Goal: Feedback & Contribution: Leave review/rating

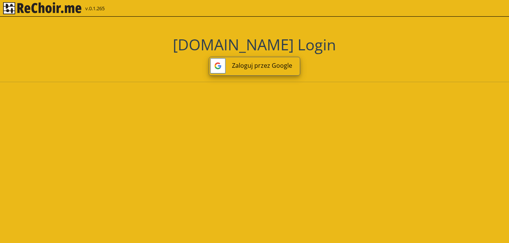
click at [242, 67] on button "Zaloguj przez Google" at bounding box center [254, 66] width 91 height 19
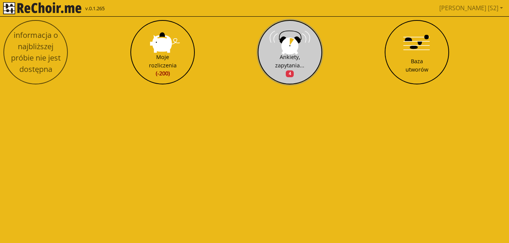
click at [287, 54] on div "Ankiety, zapytania... 4" at bounding box center [289, 65] width 29 height 25
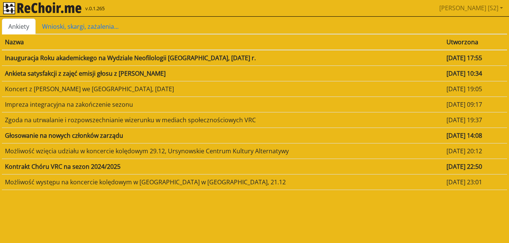
click at [112, 76] on td "Ankieta satysfakcji z zajęć emisji głosu z [PERSON_NAME]" at bounding box center [223, 74] width 442 height 16
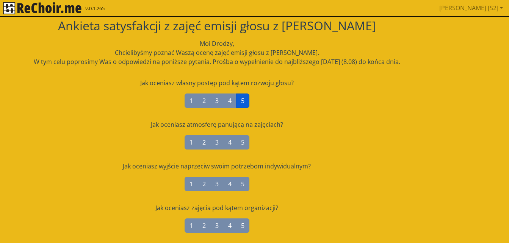
click at [245, 100] on label "5" at bounding box center [242, 101] width 13 height 14
click at [233, 100] on label "4" at bounding box center [229, 101] width 13 height 14
click at [218, 99] on label "3" at bounding box center [216, 101] width 13 height 14
click at [233, 95] on label "4" at bounding box center [229, 101] width 13 height 14
click at [240, 144] on label "5" at bounding box center [242, 142] width 13 height 14
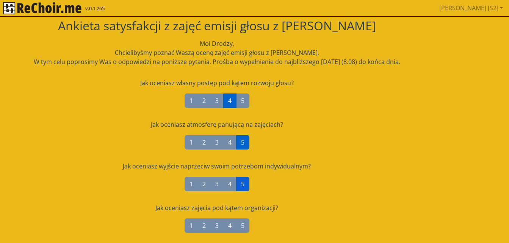
click at [241, 189] on label "5" at bounding box center [242, 184] width 13 height 14
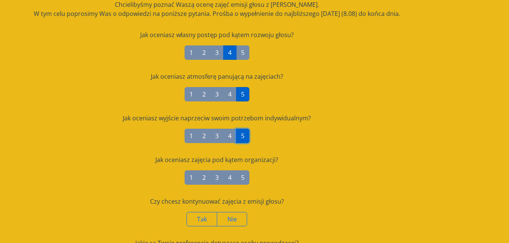
scroll to position [50, 0]
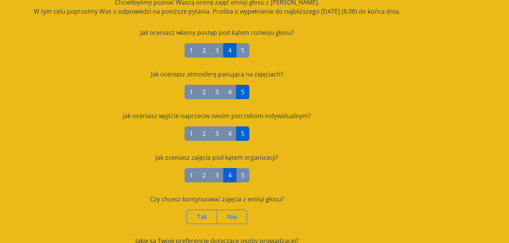
click at [234, 174] on label "4" at bounding box center [229, 175] width 13 height 14
click at [241, 177] on label "5" at bounding box center [242, 175] width 13 height 14
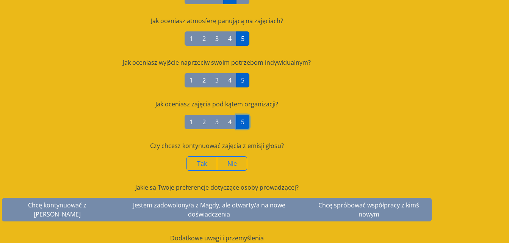
scroll to position [105, 0]
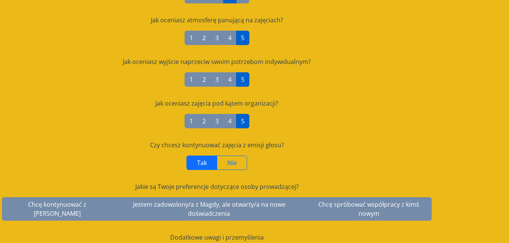
click at [209, 163] on label "Tak" at bounding box center [202, 163] width 31 height 14
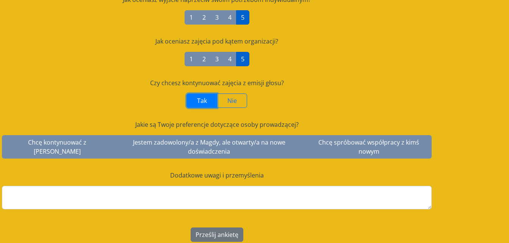
scroll to position [169, 0]
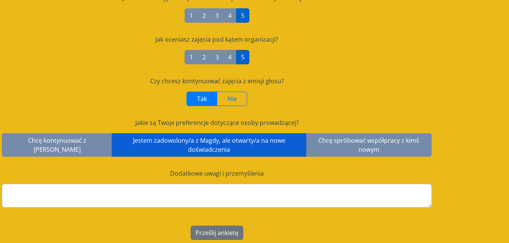
click at [220, 147] on label "Jestem zadowolony/a z Magdy, ale otwarty/a na nowe doświadczenia" at bounding box center [209, 145] width 194 height 24
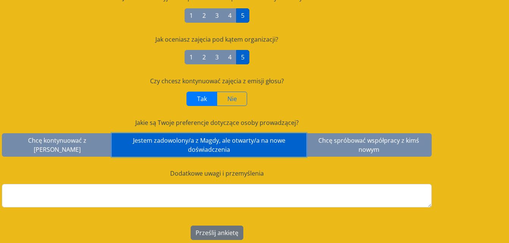
scroll to position [174, 0]
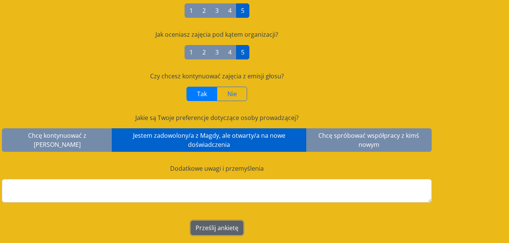
click at [211, 229] on button "Prześlij ankietę" at bounding box center [217, 228] width 53 height 14
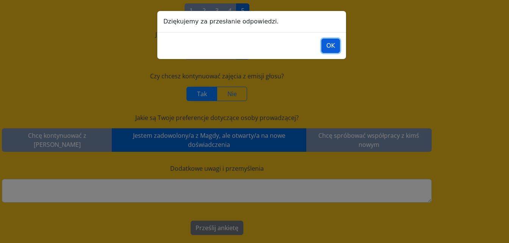
click at [326, 48] on button "OK" at bounding box center [330, 46] width 19 height 14
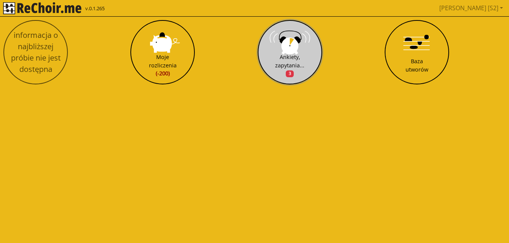
click at [287, 63] on div "Ankiety, zapytania... 3" at bounding box center [289, 65] width 29 height 25
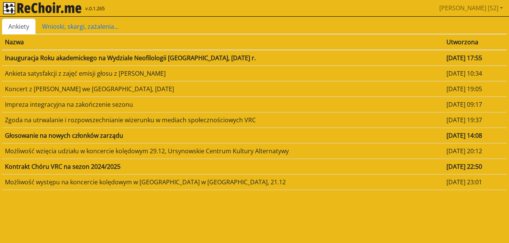
click at [292, 198] on html "v.0.1.265 Marta [S2] Wyloguj Ankiety Wnioski, skargi, zażalenia... Nazwa Utworz…" at bounding box center [254, 99] width 509 height 198
click at [206, 57] on td "Inauguracja Roku akademickego na Wydziale Neofilologii [GEOGRAPHIC_DATA], [DATE…" at bounding box center [223, 58] width 442 height 16
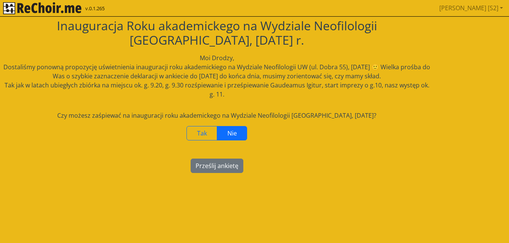
click at [237, 140] on label "Nie" at bounding box center [232, 133] width 30 height 14
click at [216, 168] on button "Prześlij ankietę" at bounding box center [217, 166] width 53 height 14
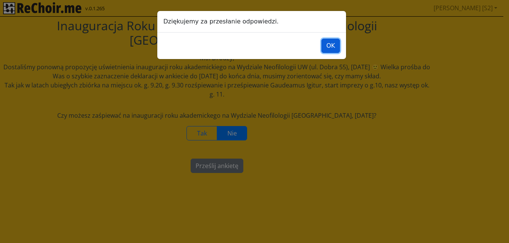
click at [333, 49] on button "OK" at bounding box center [330, 46] width 19 height 14
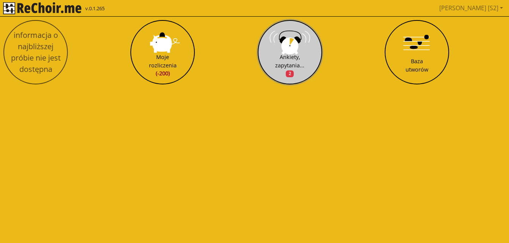
click at [288, 59] on div "Ankiety, zapytania... 2" at bounding box center [289, 65] width 29 height 25
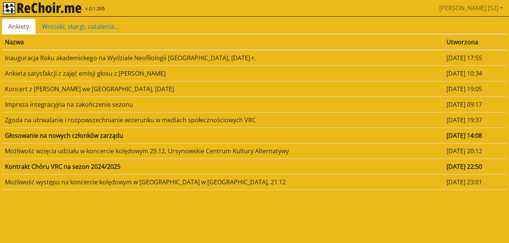
click at [259, 56] on td "Inauguracja Roku akademickego na Wydziale Neofilologii [GEOGRAPHIC_DATA], [DATE…" at bounding box center [223, 58] width 442 height 16
